Goal: Task Accomplishment & Management: Use online tool/utility

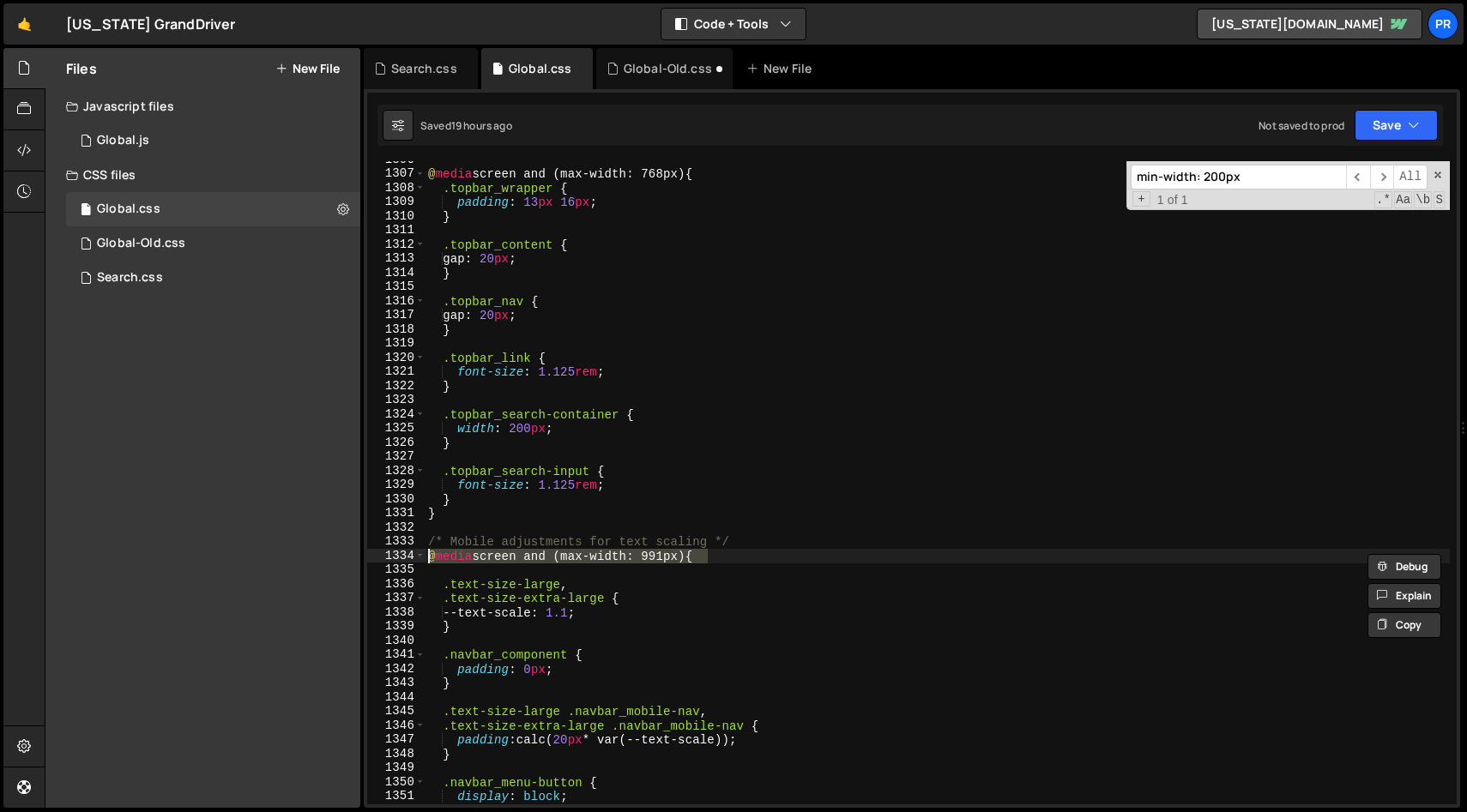
scroll to position [18482, 0]
click at [1253, 177] on input "min-width: 200px" at bounding box center [1239, 177] width 215 height 24
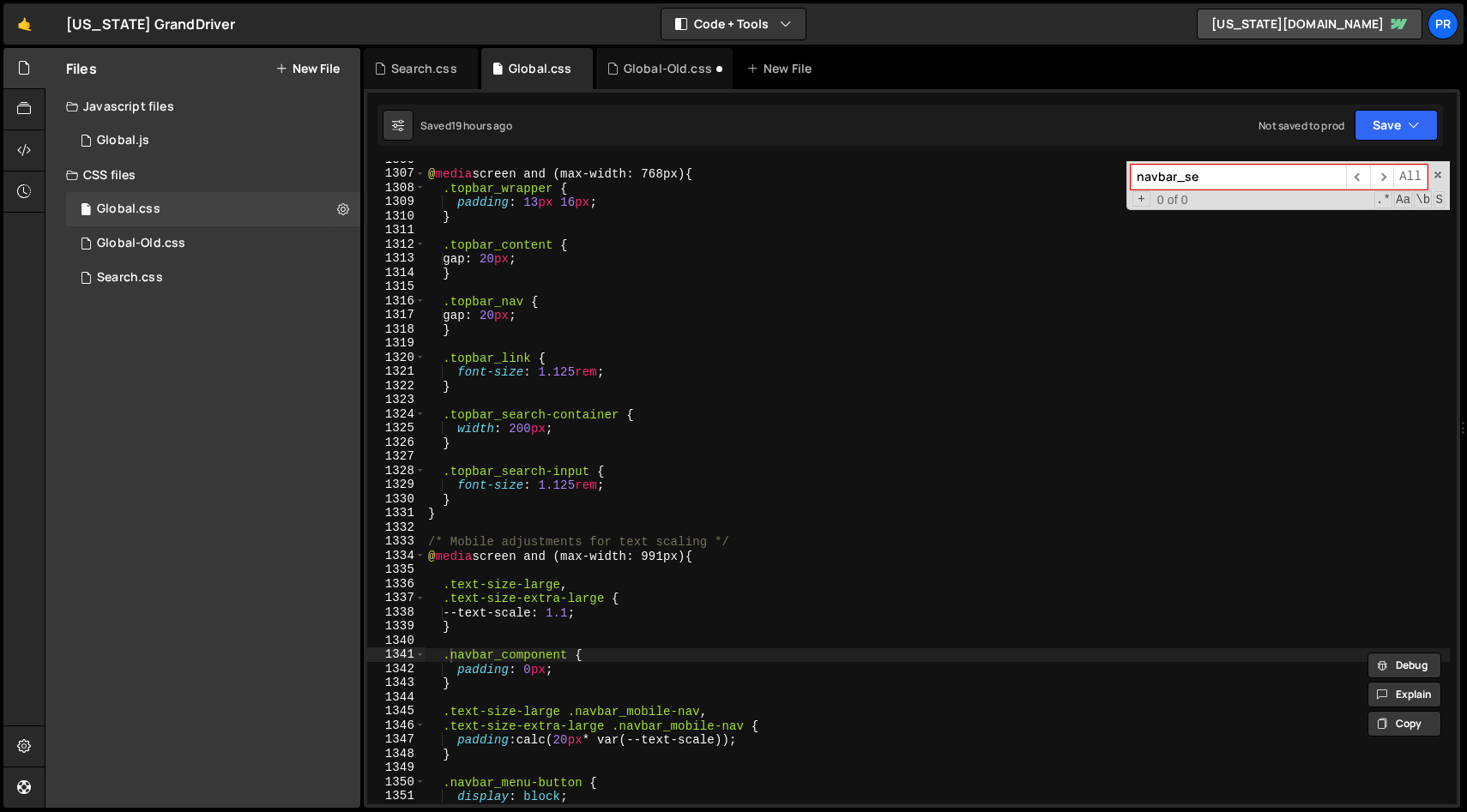
scroll to position [19665, 0]
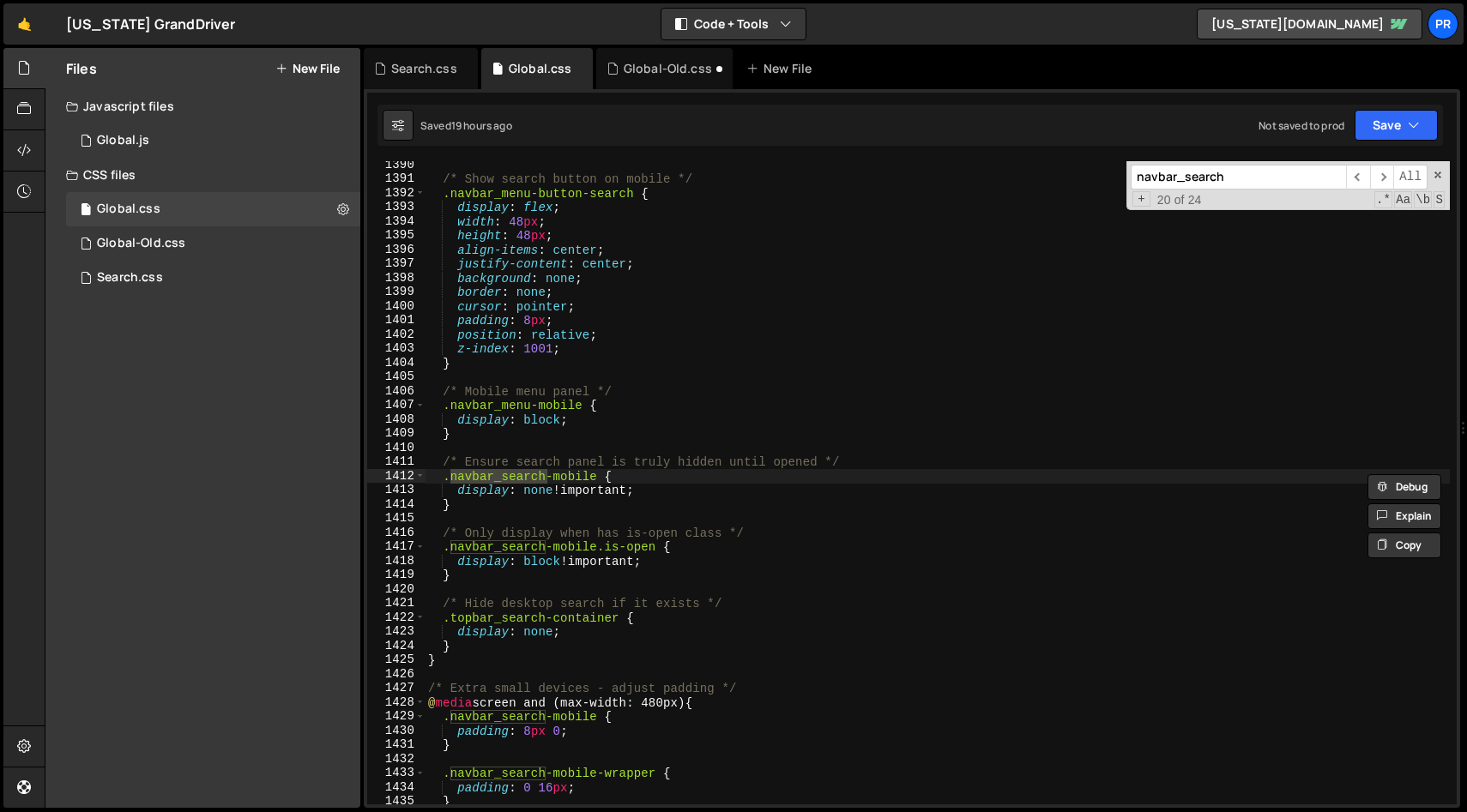
type input "navbar_search"
click at [678, 496] on div "/* Show search button on mobile */ .navbar_menu-button-search { display : flex …" at bounding box center [937, 494] width 1026 height 672
click at [698, 490] on div "/* Show search button on mobile */ .navbar_menu-button-search { display : flex …" at bounding box center [937, 494] width 1026 height 672
click at [685, 564] on div "/* Show search button on mobile */ .navbar_menu-button-search { display : flex …" at bounding box center [937, 494] width 1026 height 672
type textarea "display: block !important;"
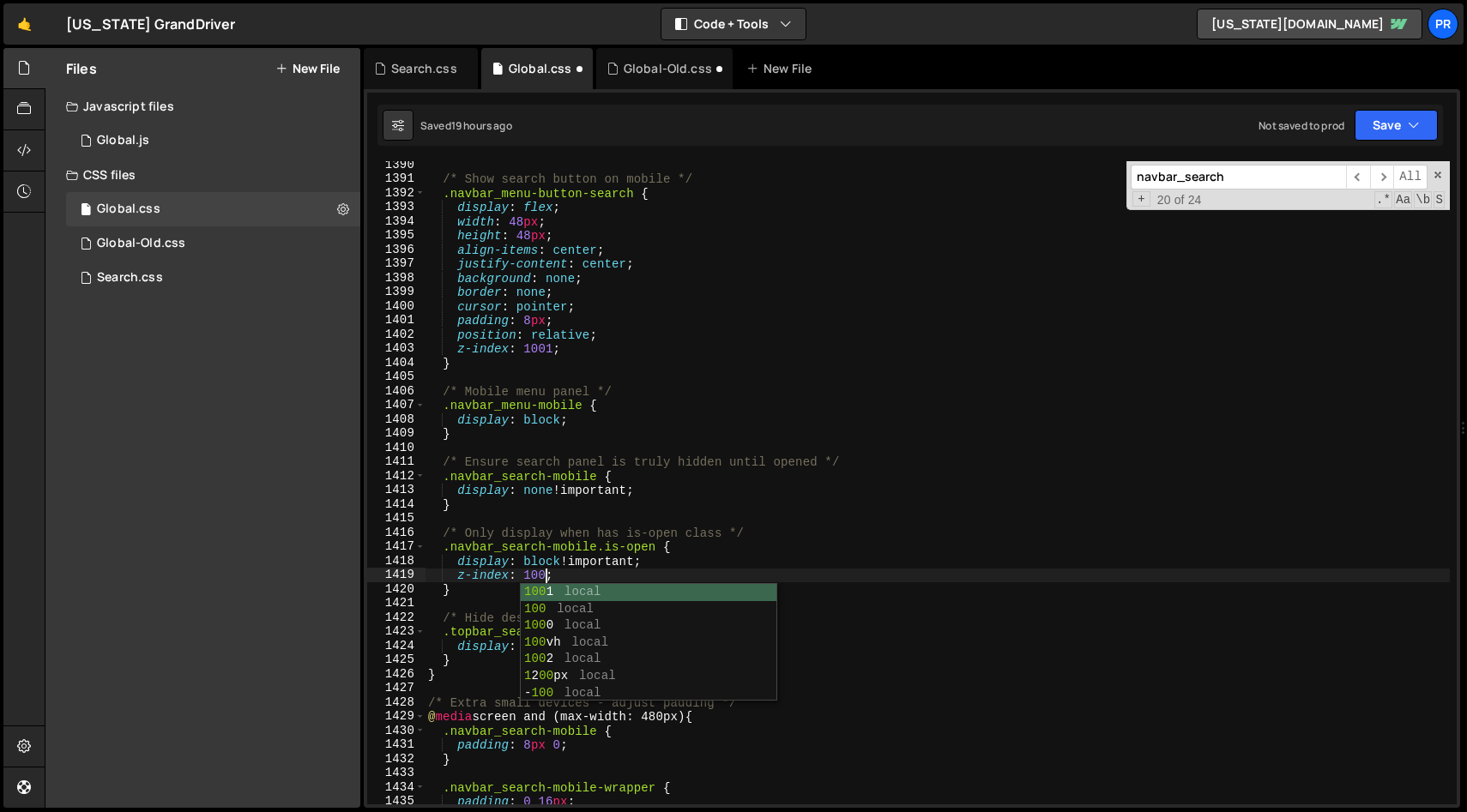
scroll to position [0, 8]
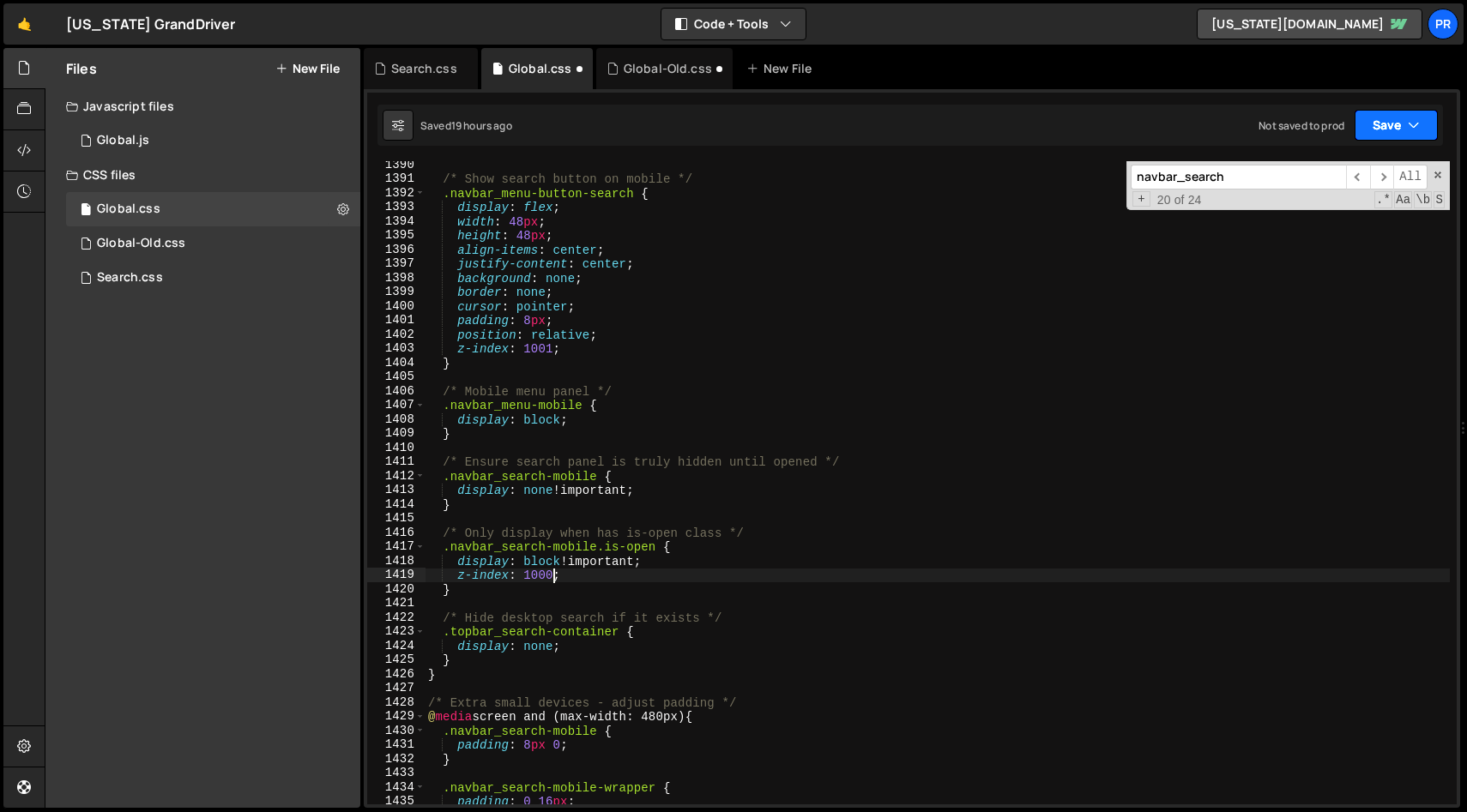
click at [1429, 114] on button "Save" at bounding box center [1396, 125] width 83 height 31
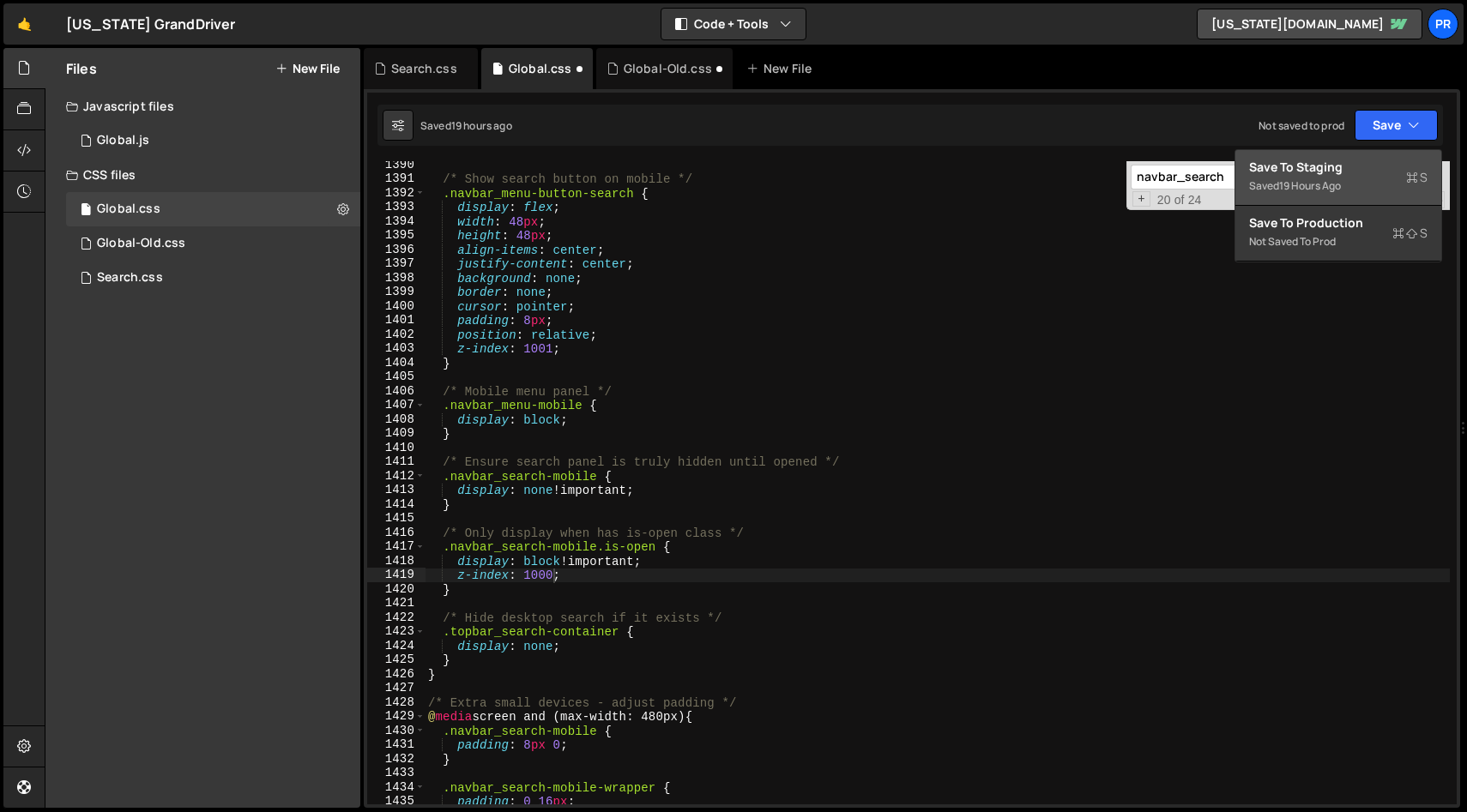
click at [1355, 174] on div "Save to Staging S" at bounding box center [1338, 168] width 178 height 17
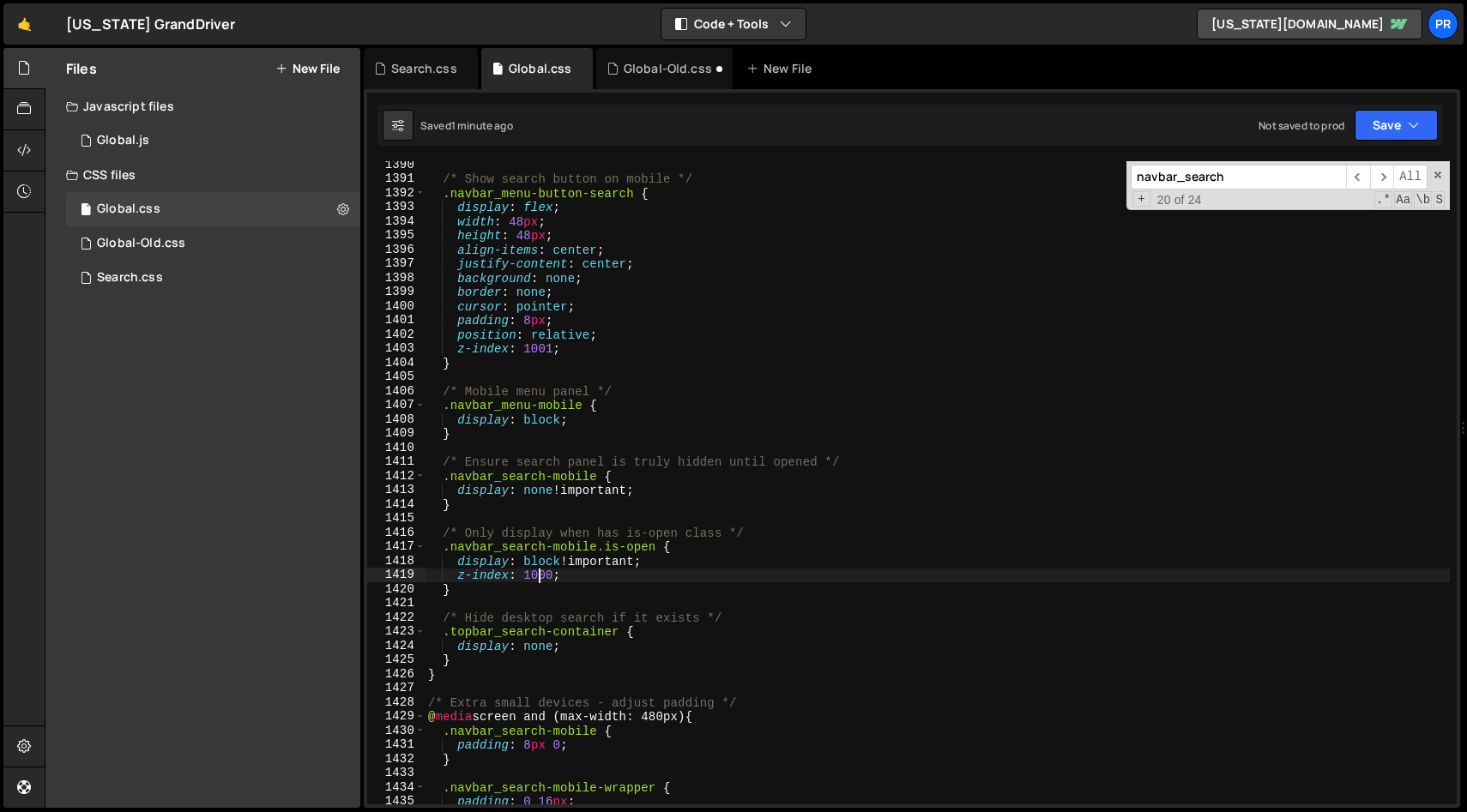
click at [536, 578] on div "/* Show search button on mobile */ .navbar_menu-button-search { display : flex …" at bounding box center [937, 494] width 1026 height 672
paste textarea "0"
type textarea "z-index: 10000;"
click at [695, 596] on div "/* Show search button on mobile */ .navbar_menu-button-search { display : flex …" at bounding box center [937, 494] width 1026 height 672
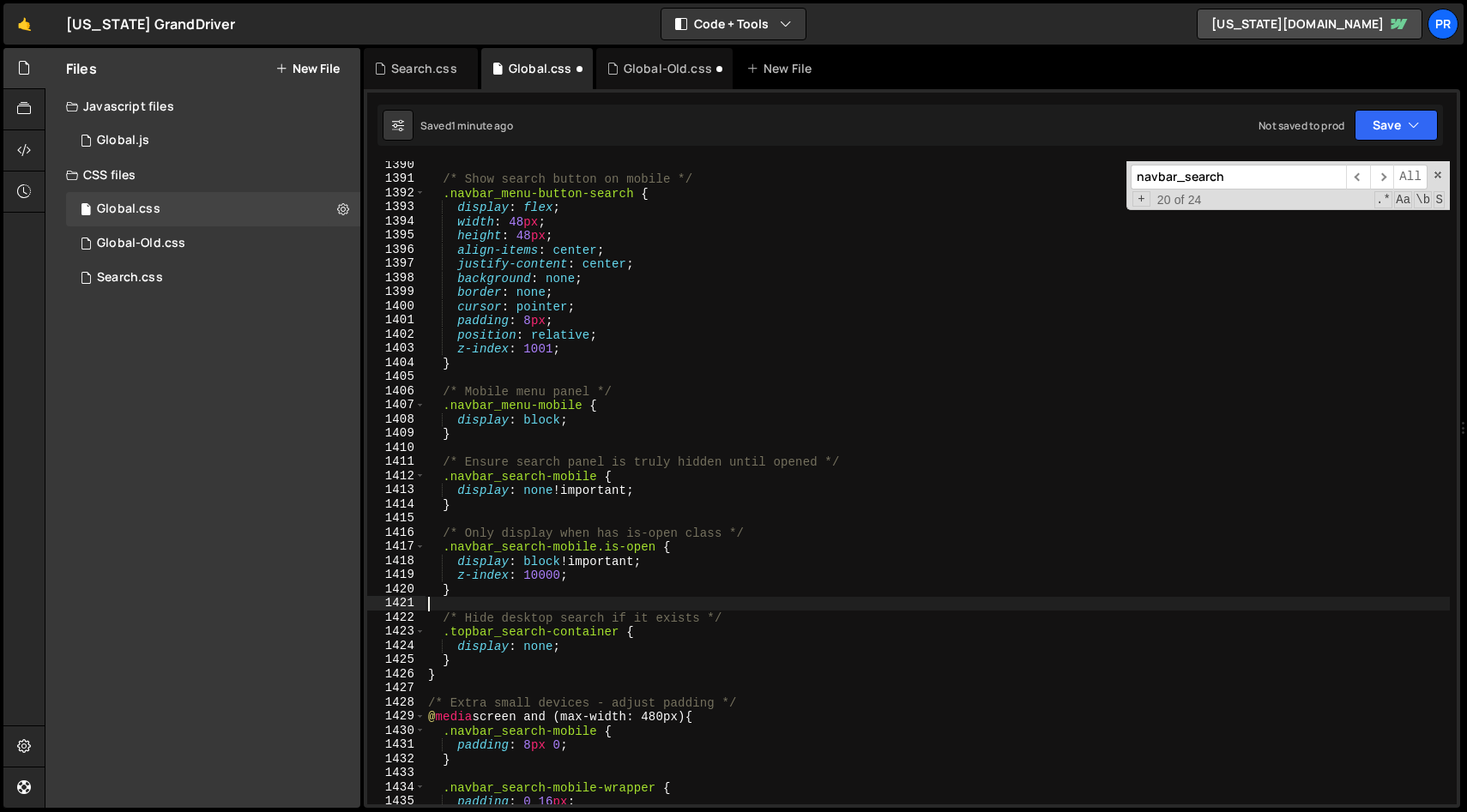
scroll to position [0, 0]
click at [1404, 122] on button "Save" at bounding box center [1396, 125] width 83 height 31
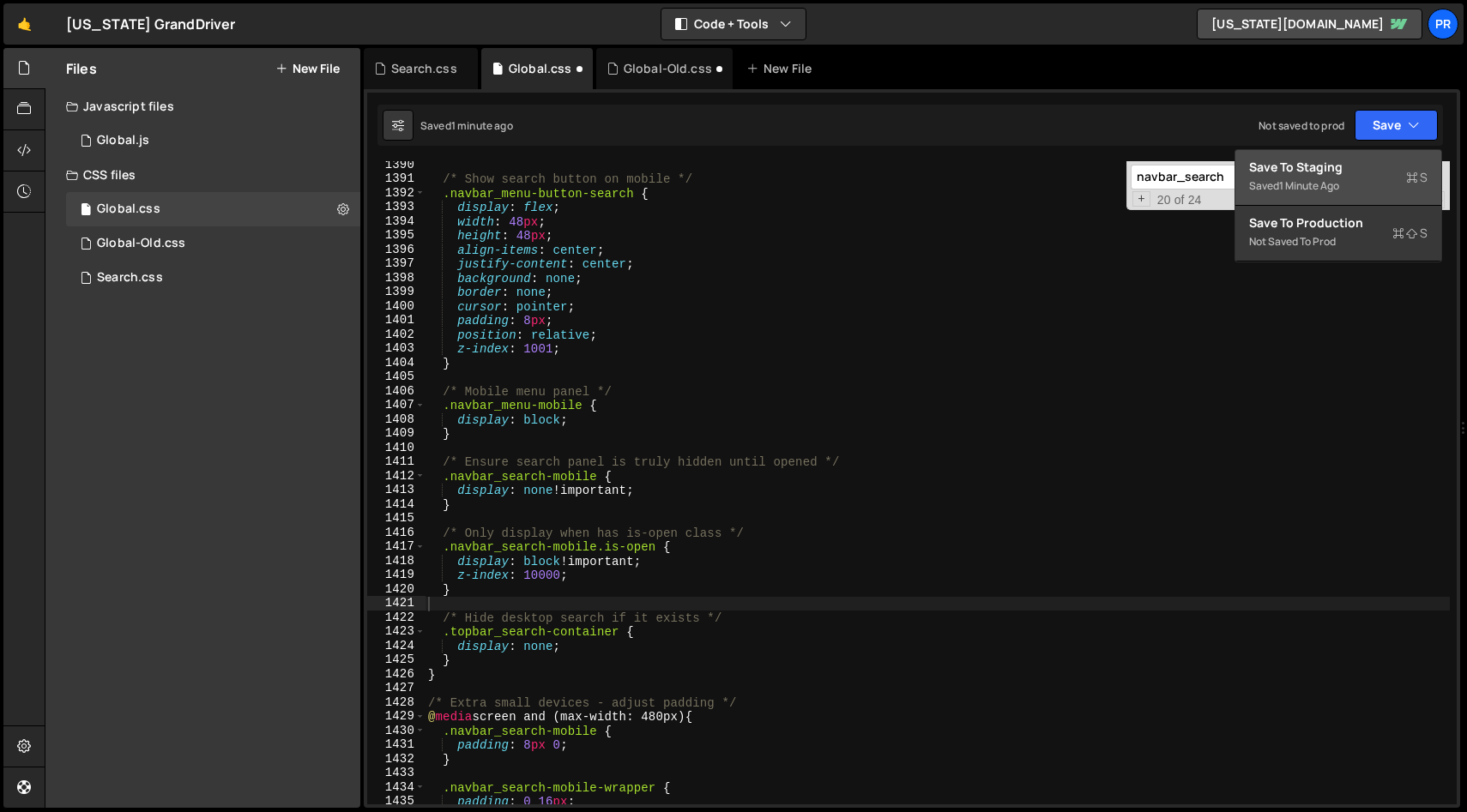
click at [1352, 172] on div "Save to Staging S" at bounding box center [1338, 168] width 178 height 17
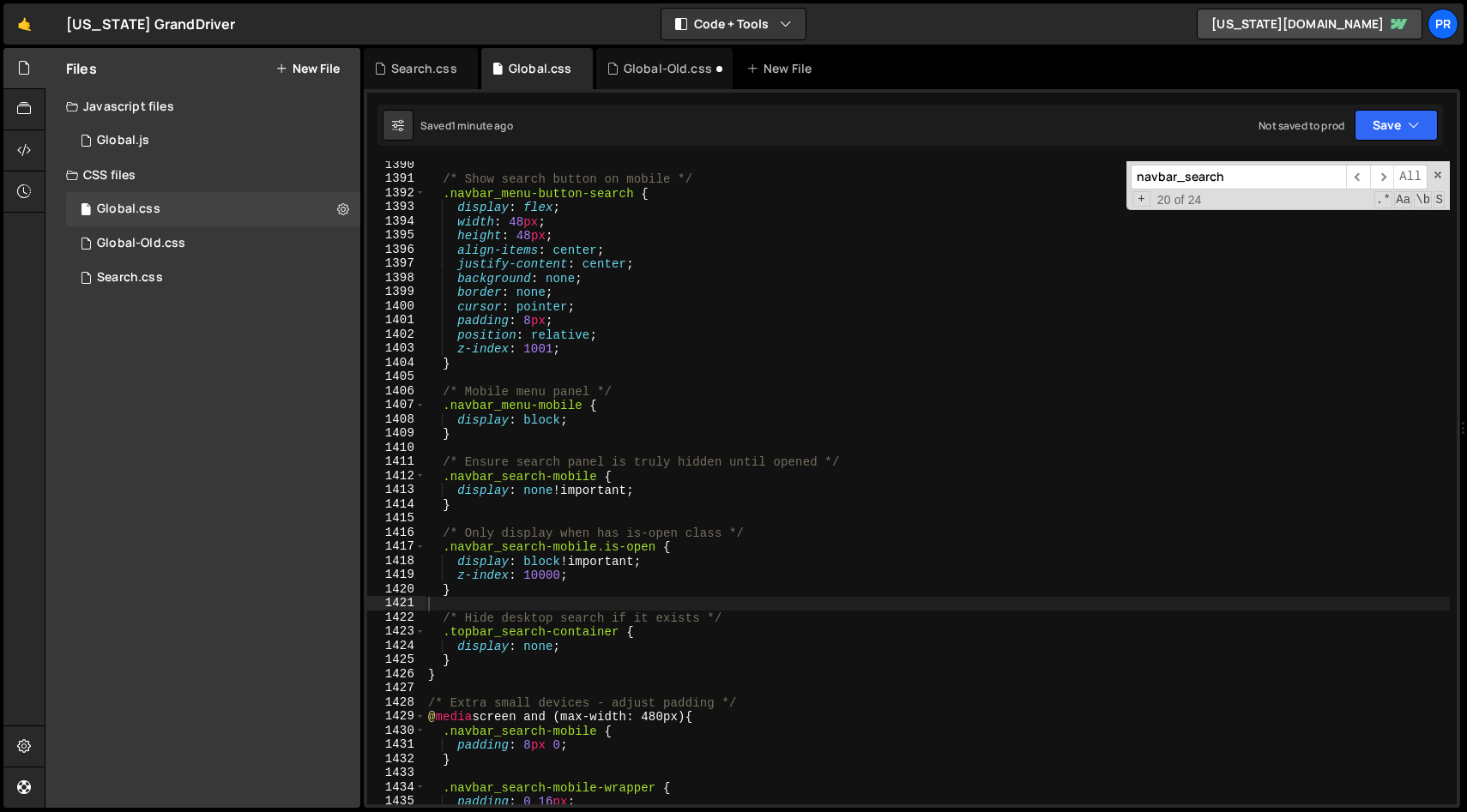
click at [1268, 178] on input "navbar_search" at bounding box center [1239, 177] width 215 height 24
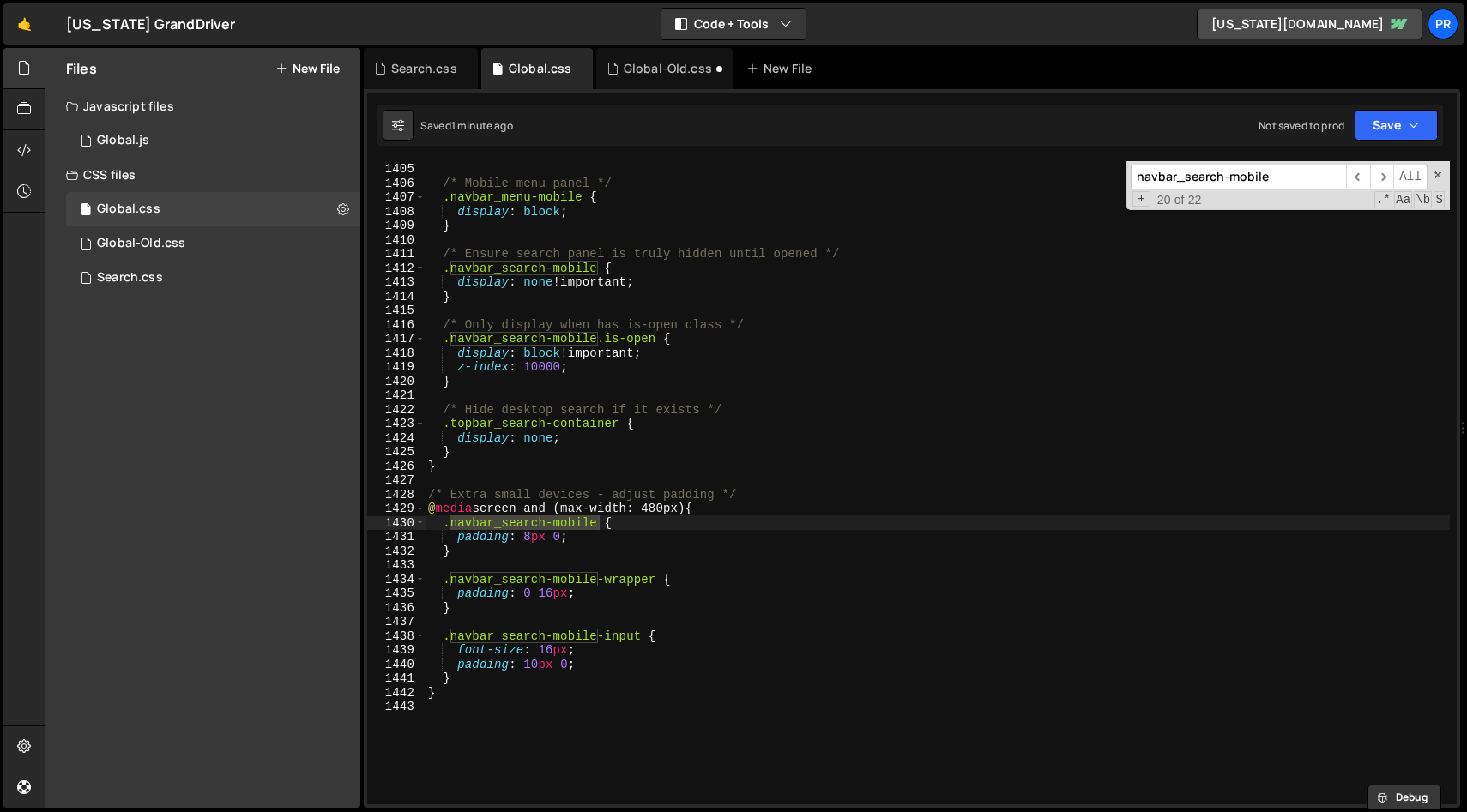
scroll to position [19873, 0]
type input "navbar_search-mobile"
click at [1373, 180] on span "​" at bounding box center [1381, 177] width 24 height 24
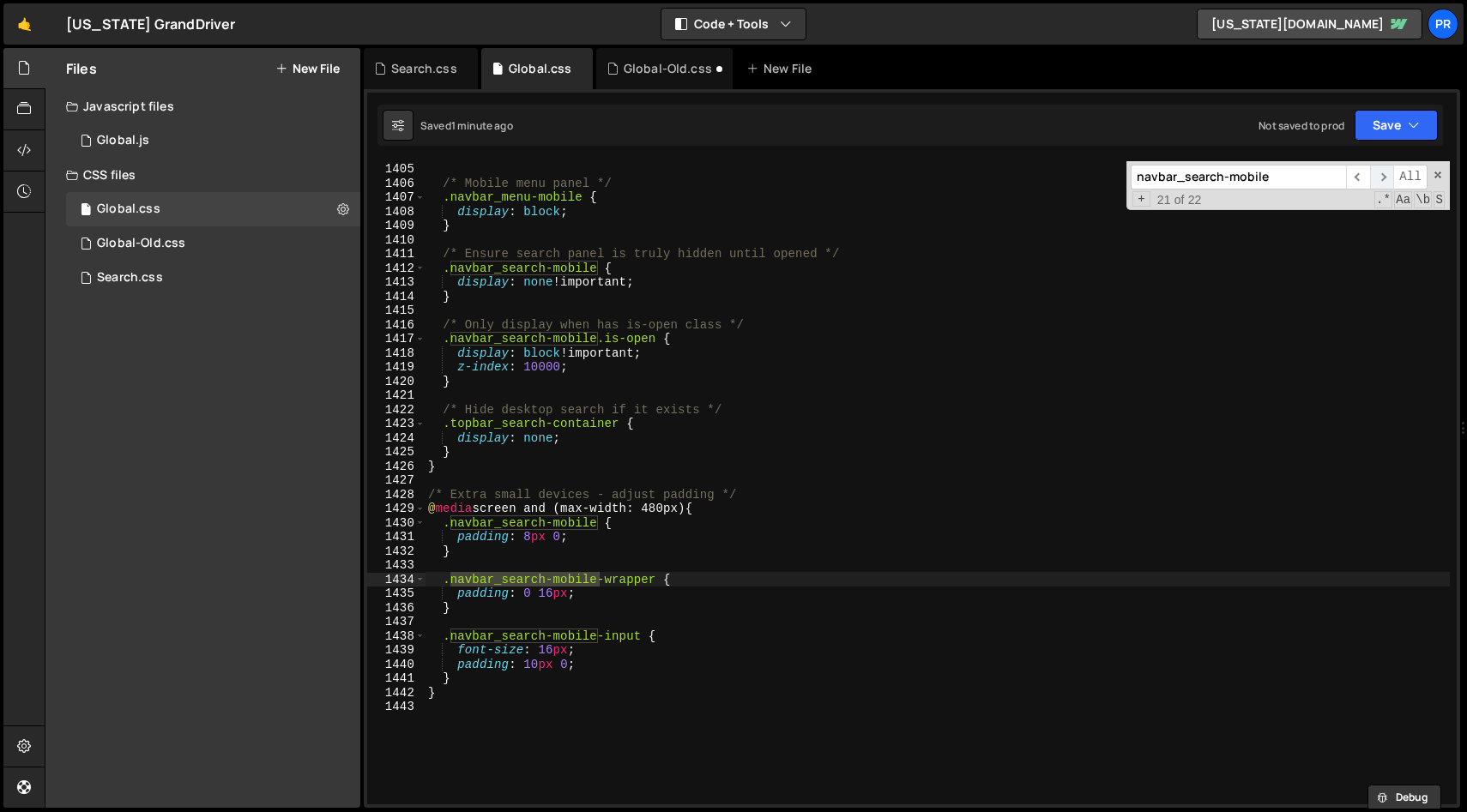
click at [1374, 179] on span "​" at bounding box center [1381, 177] width 24 height 24
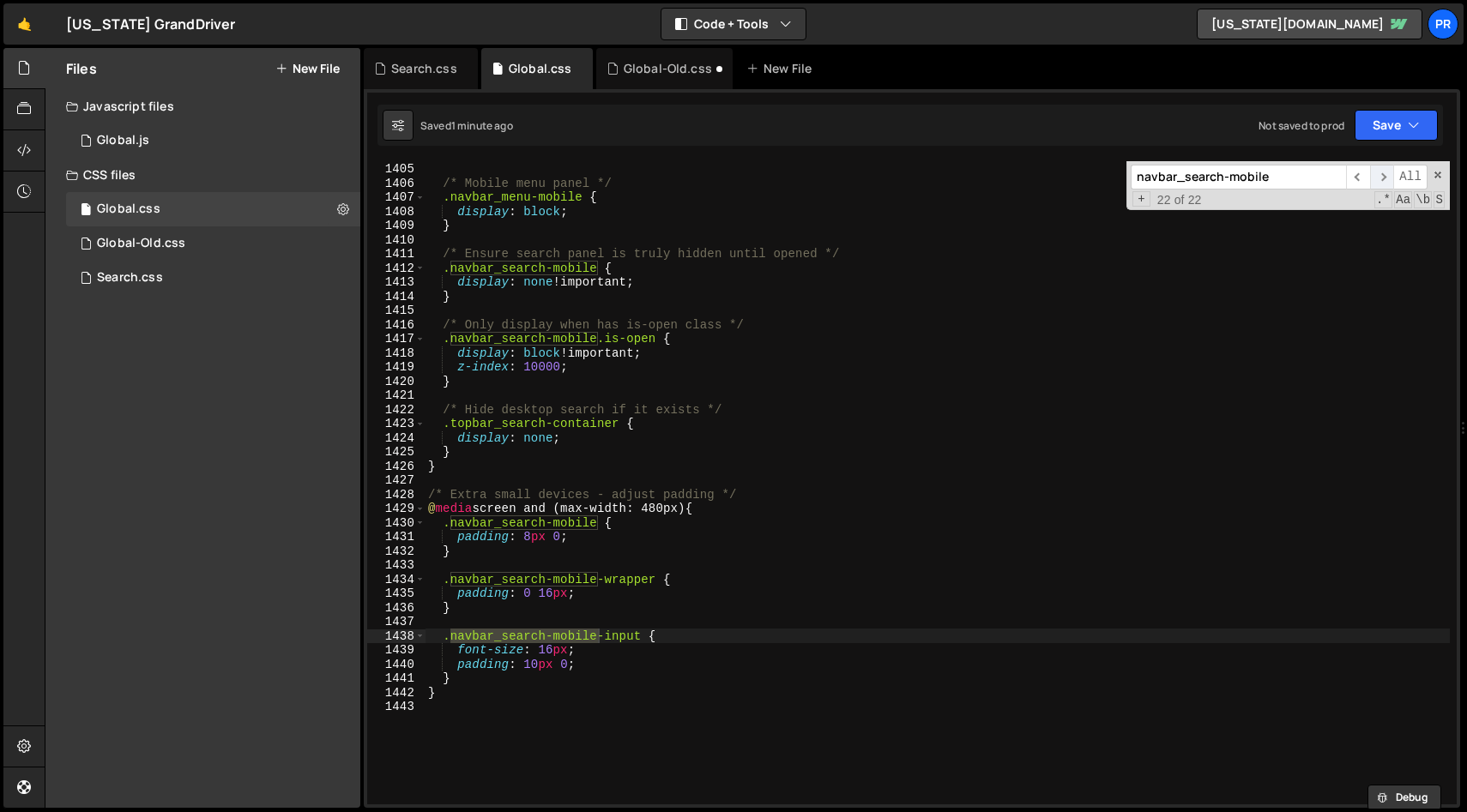
click at [1374, 179] on span "​" at bounding box center [1381, 177] width 24 height 24
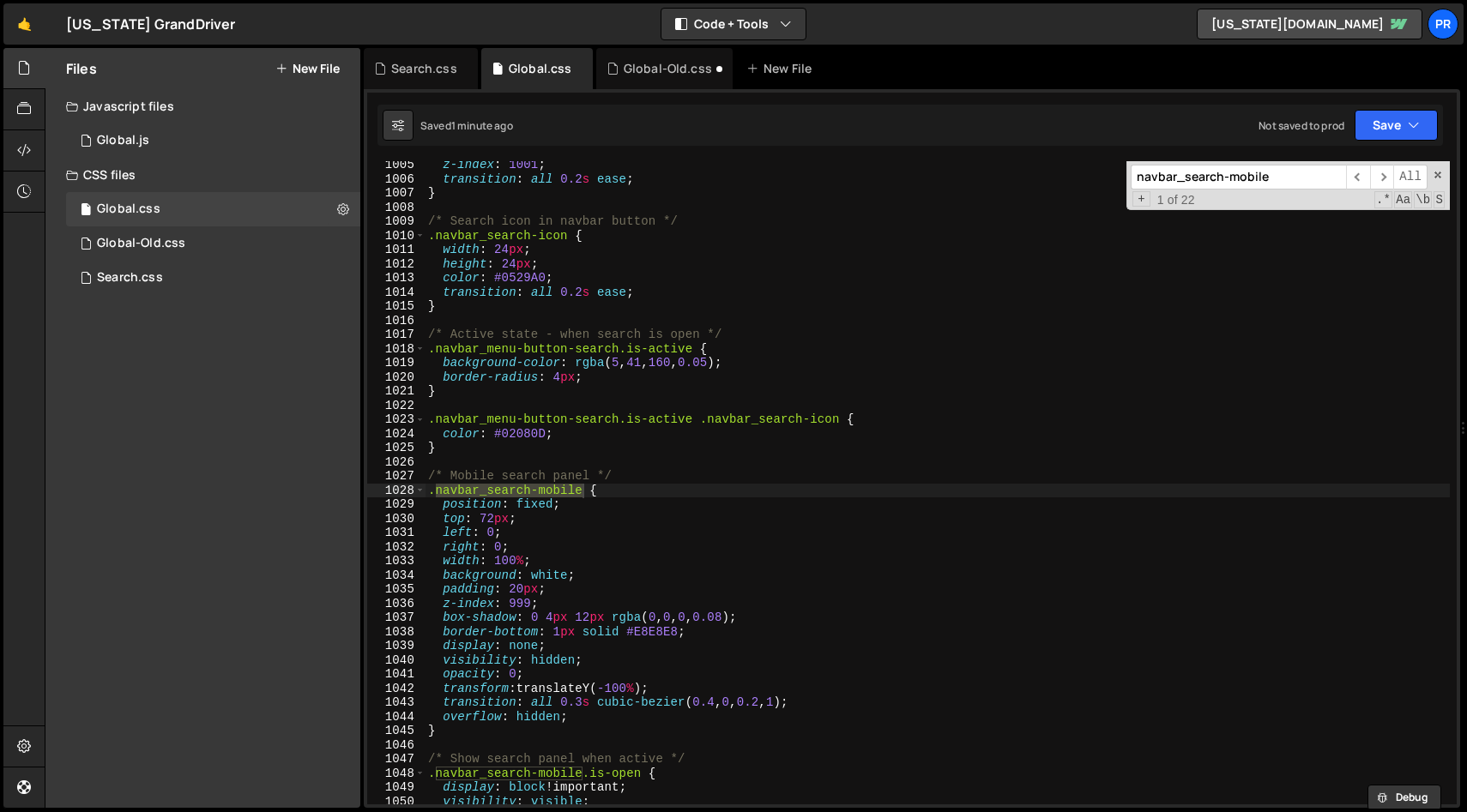
click at [489, 518] on div "z-index : 1001 ; transition : all 0.2 s ease ; } /* Search icon in navbar butto…" at bounding box center [937, 494] width 1026 height 672
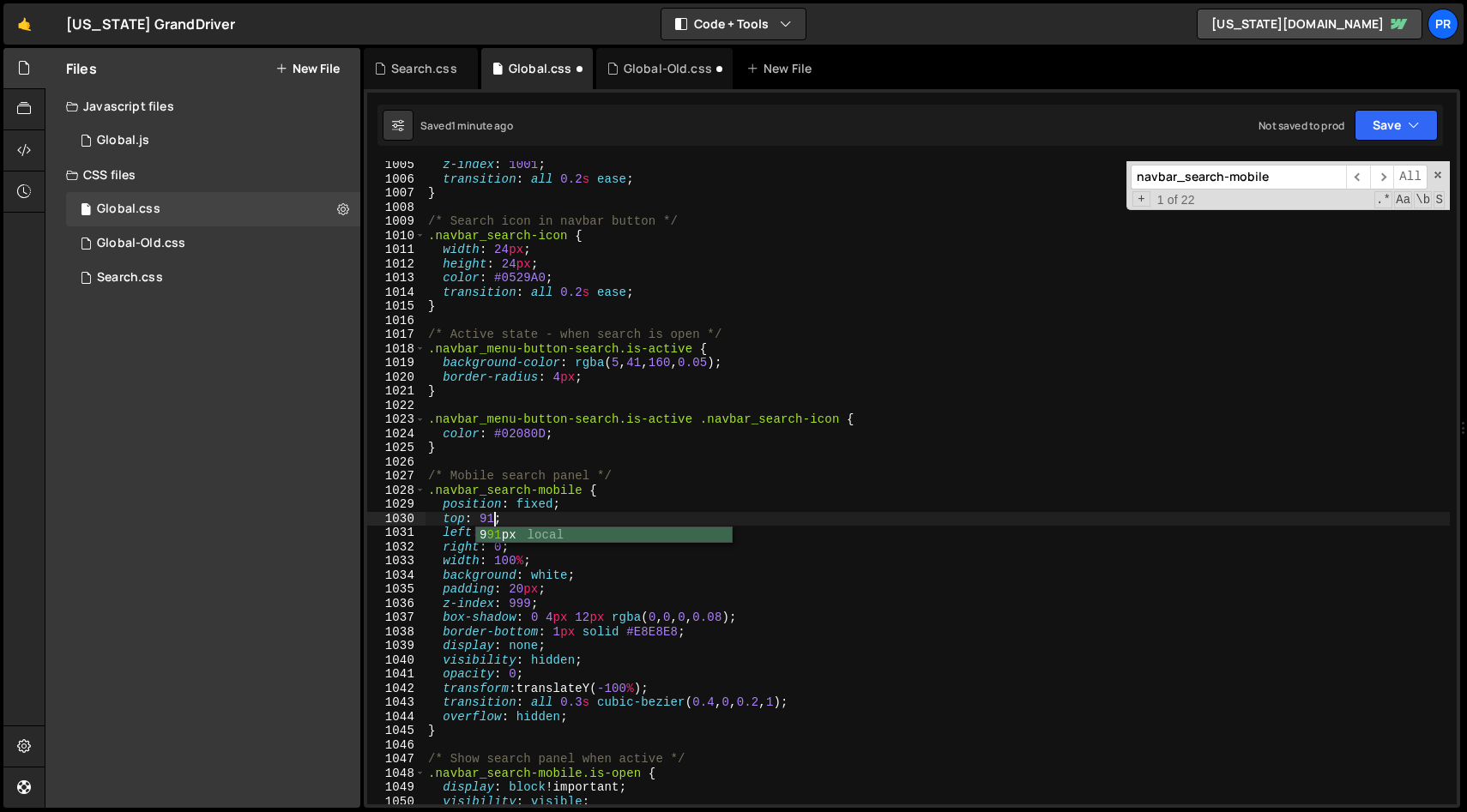
scroll to position [0, 5]
click at [728, 497] on div "z-index : 1001 ; transition : all 0.2 s ease ; } /* Search icon in navbar butto…" at bounding box center [937, 494] width 1026 height 672
click at [1398, 115] on button "Save" at bounding box center [1396, 125] width 83 height 31
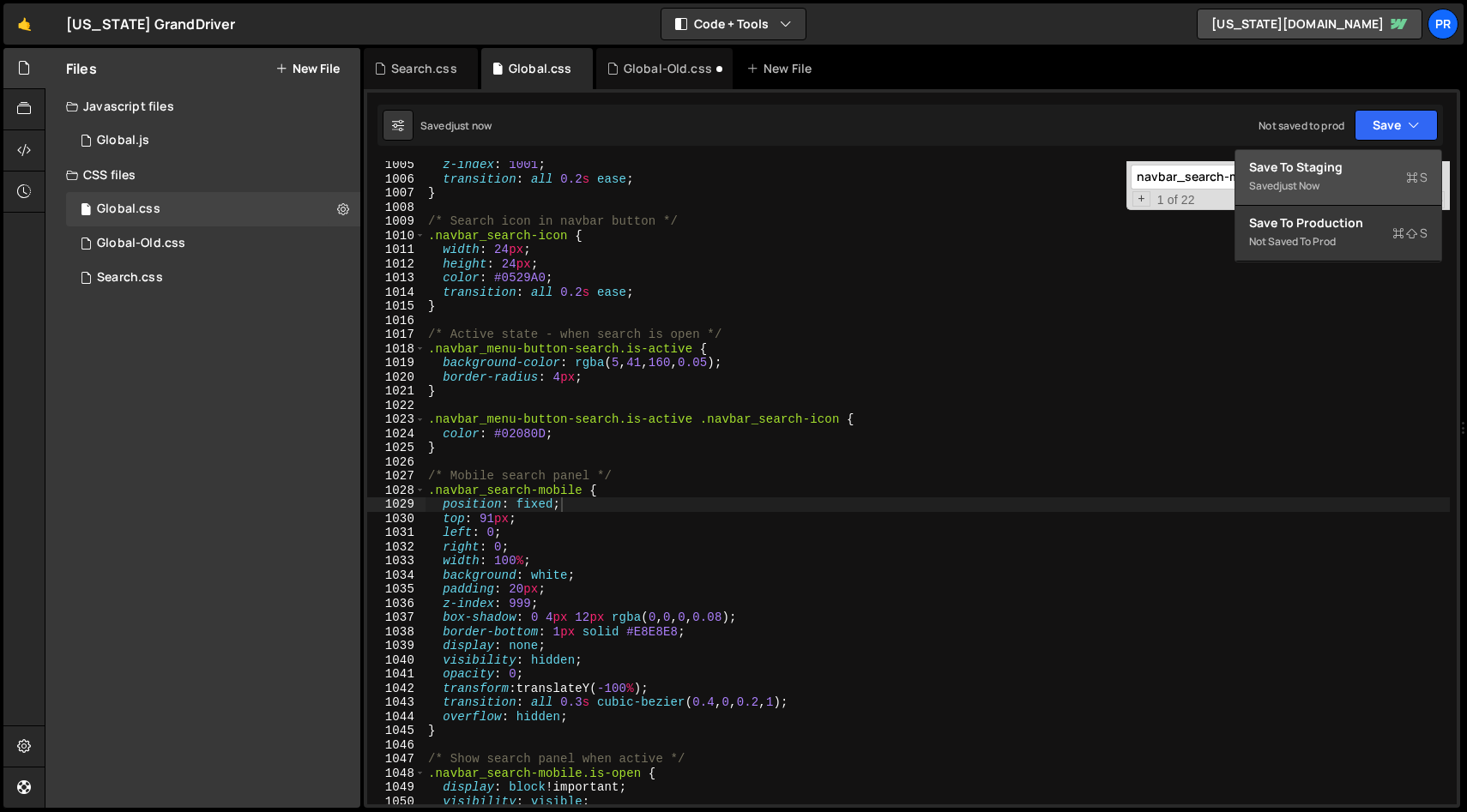
click at [1338, 174] on div "Save to Staging S" at bounding box center [1338, 168] width 178 height 17
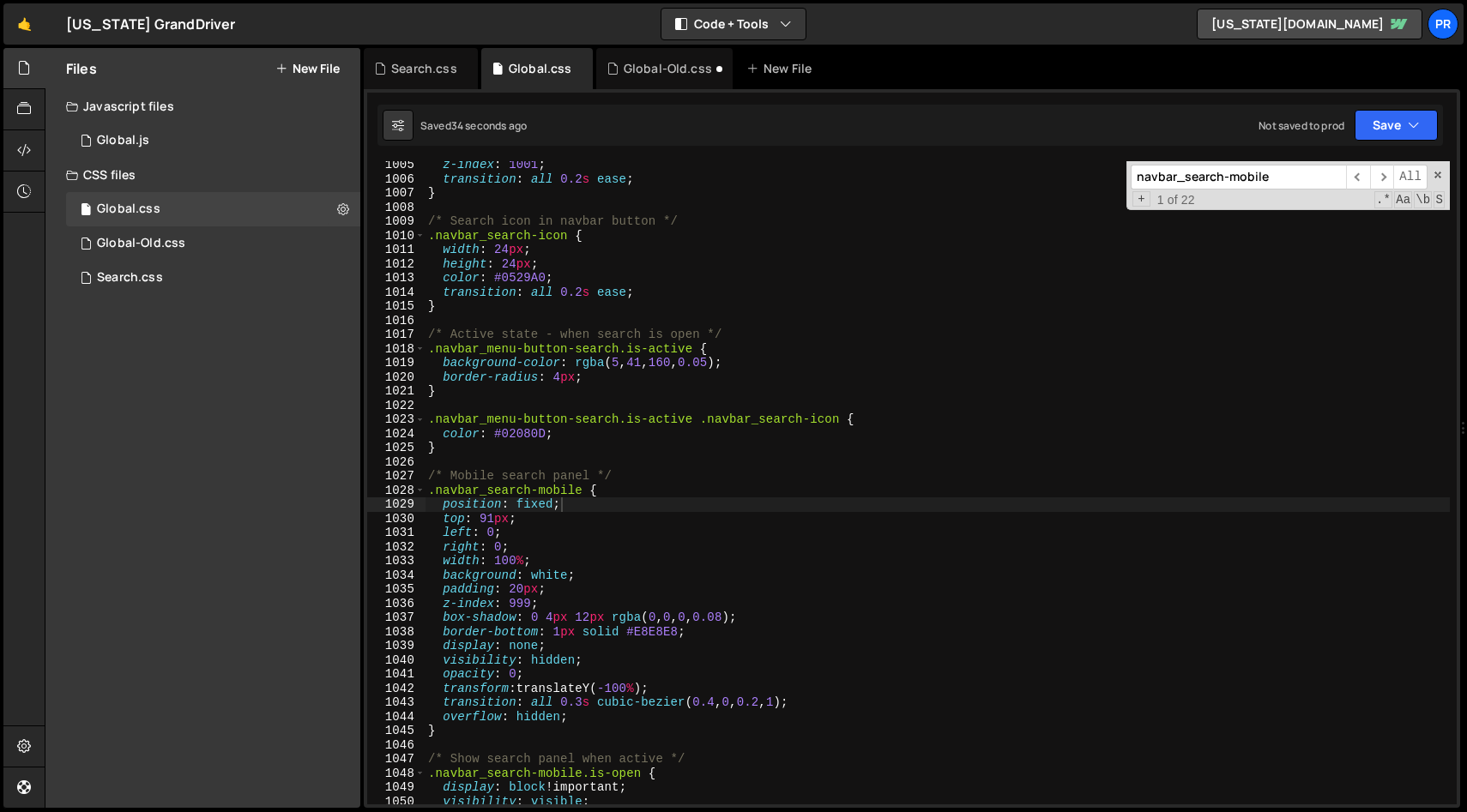
click at [517, 619] on div "z-index : 1001 ; transition : all 0.2 s ease ; } /* Search icon in navbar butto…" at bounding box center [937, 494] width 1026 height 672
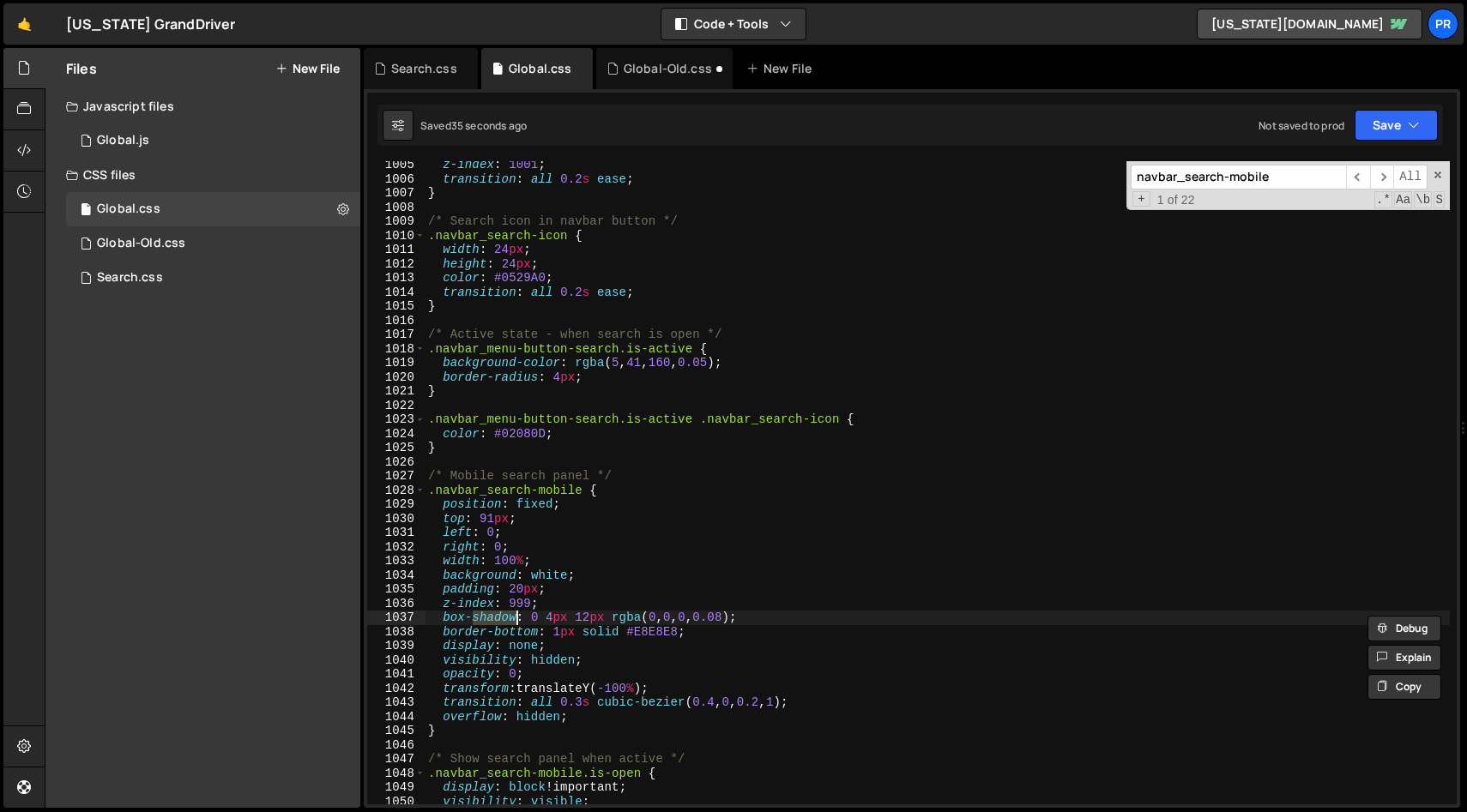
click at [517, 619] on div "z-index : 1001 ; transition : all 0.2 s ease ; } /* Search icon in navbar butto…" at bounding box center [937, 494] width 1026 height 672
type textarea "border-bottom: 1px solid #E8E8E8;"
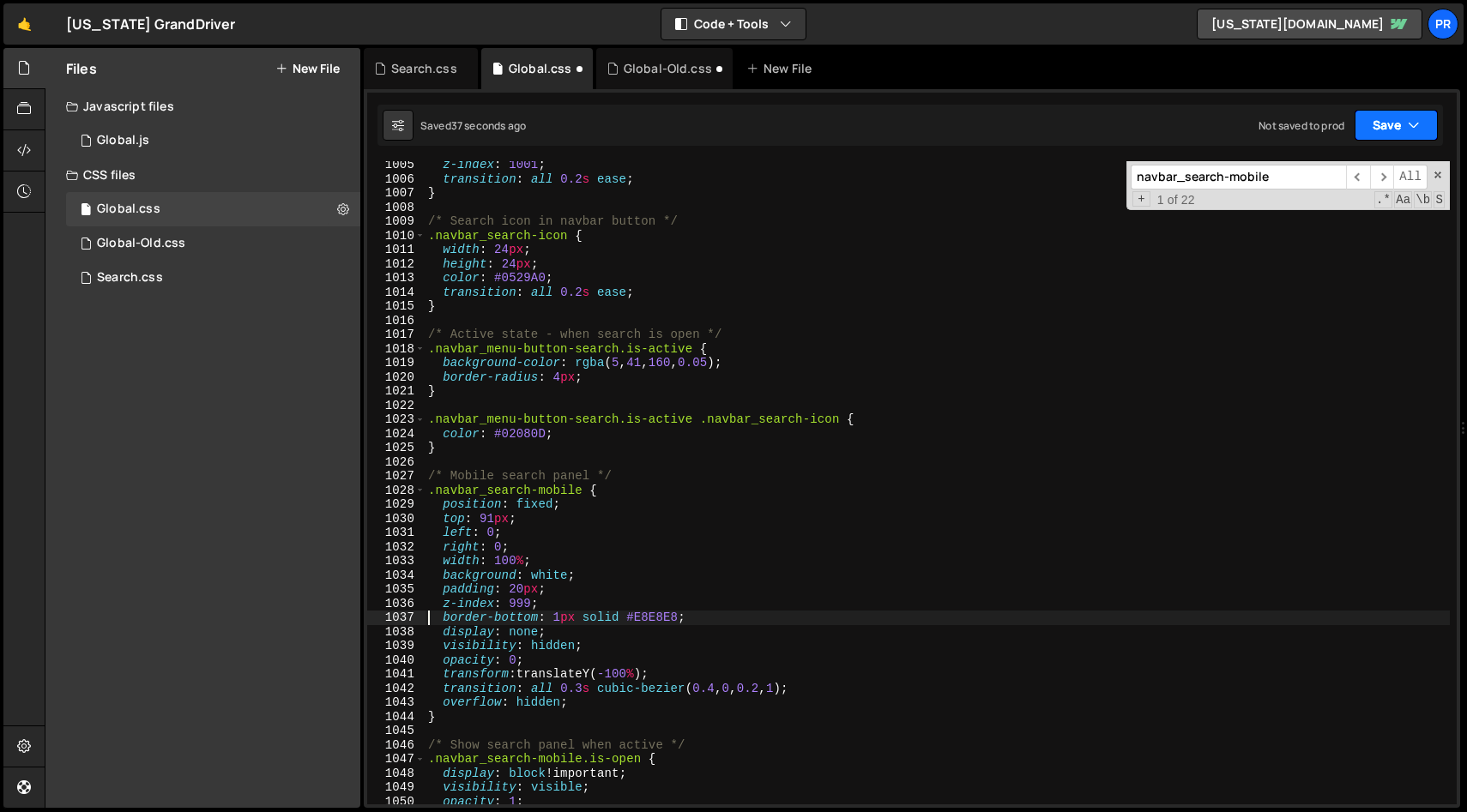
click at [1417, 123] on icon "button" at bounding box center [1415, 125] width 12 height 17
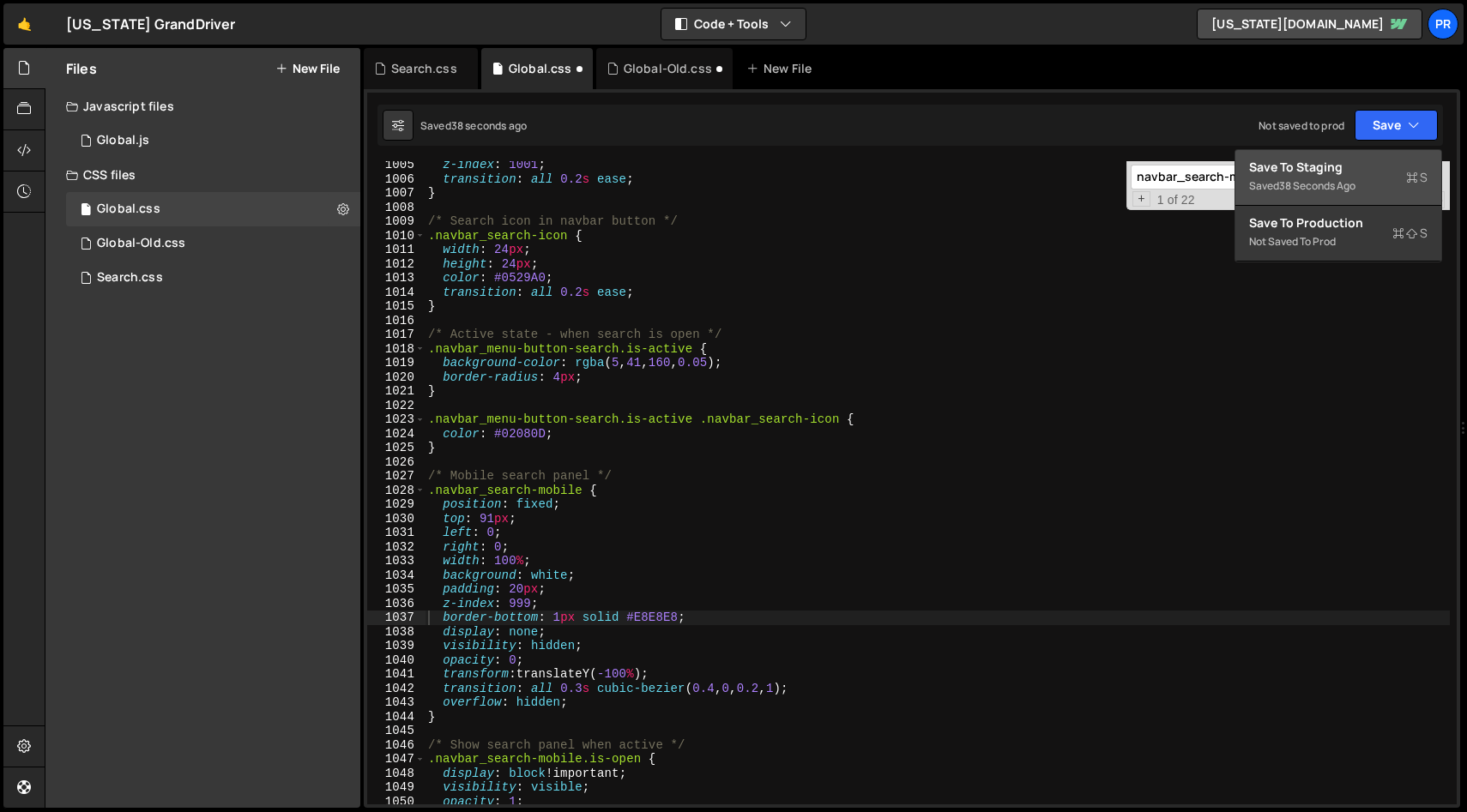
click at [1366, 184] on div "Saved 38 seconds ago" at bounding box center [1338, 186] width 178 height 21
